Goal: Information Seeking & Learning: Learn about a topic

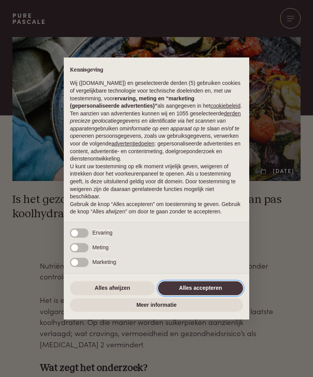
click at [208, 292] on button "Alles accepteren" at bounding box center [200, 288] width 85 height 14
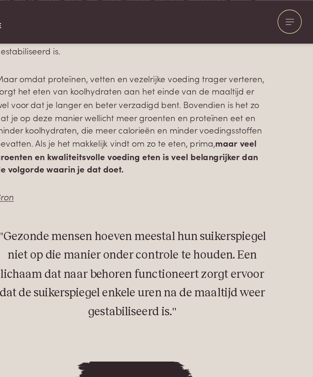
scroll to position [742, 0]
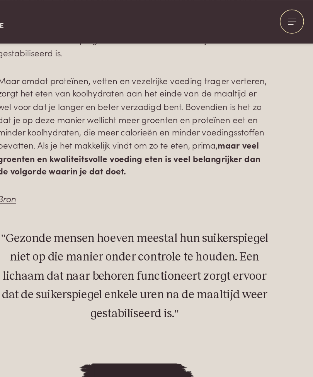
click at [280, 22] on div at bounding box center [290, 18] width 20 height 20
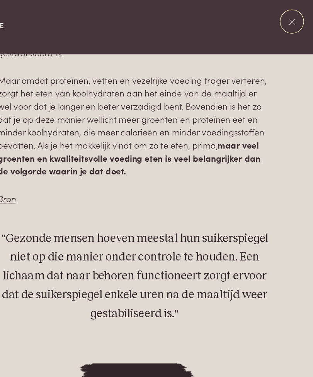
scroll to position [0, 0]
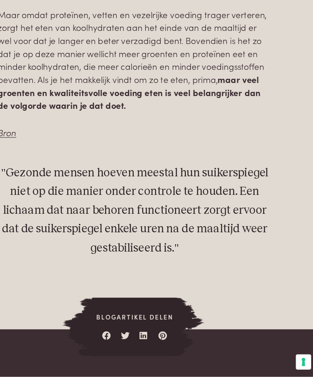
click at [249, 61] on div "Culinair Boeken Vertalingen Recepten Weekmenu's" at bounding box center [232, 99] width 138 height 77
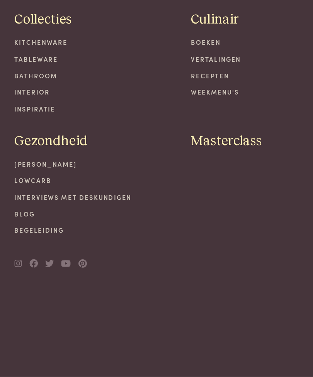
click at [100, 220] on link "Interviews met deskundigen" at bounding box center [81, 224] width 138 height 8
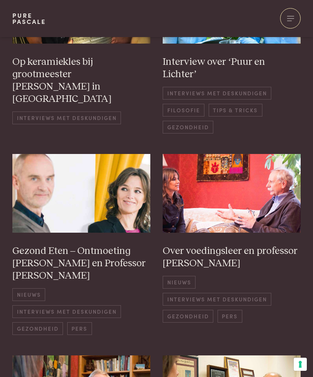
scroll to position [224, 0]
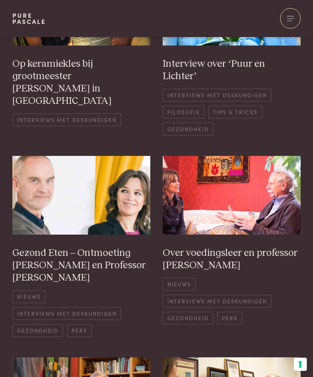
click at [100, 186] on img at bounding box center [81, 195] width 138 height 79
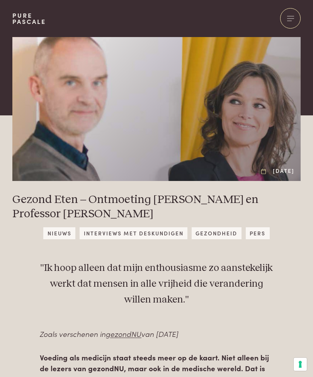
click at [312, 90] on div "[DATE]" at bounding box center [156, 109] width 313 height 144
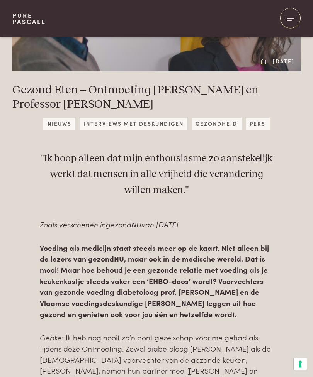
scroll to position [110, 0]
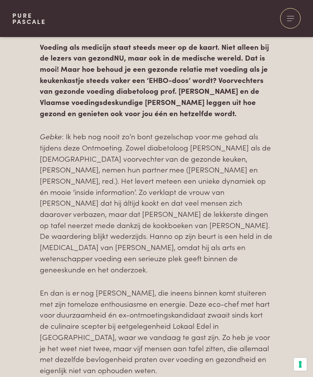
scroll to position [311, 0]
